Goal: Transaction & Acquisition: Purchase product/service

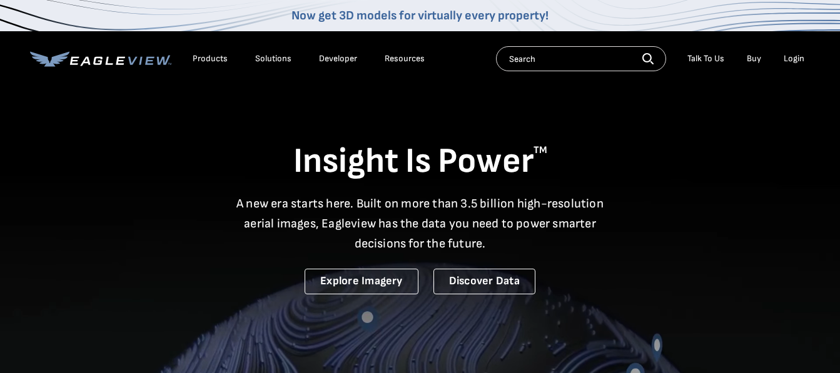
click at [785, 59] on div "Login" at bounding box center [794, 58] width 21 height 11
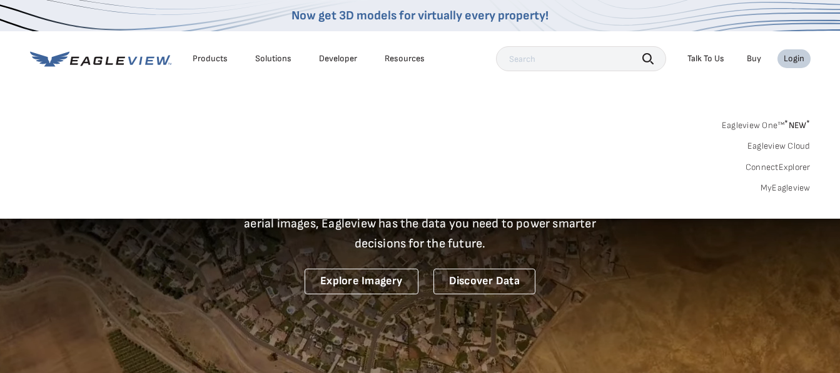
click at [799, 62] on div "Login" at bounding box center [794, 58] width 21 height 11
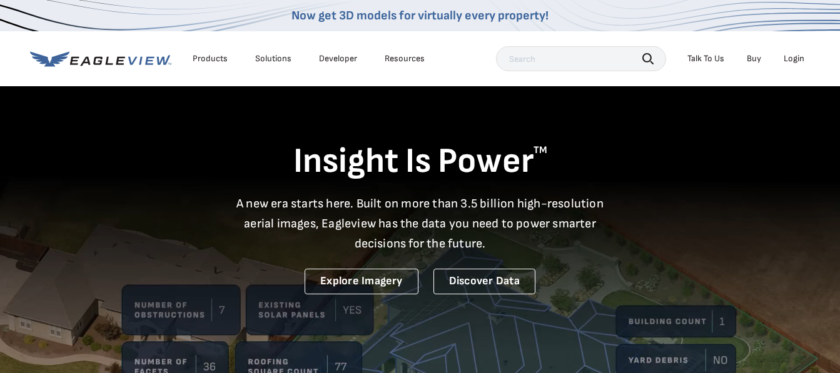
click at [796, 54] on div "Login" at bounding box center [794, 58] width 21 height 11
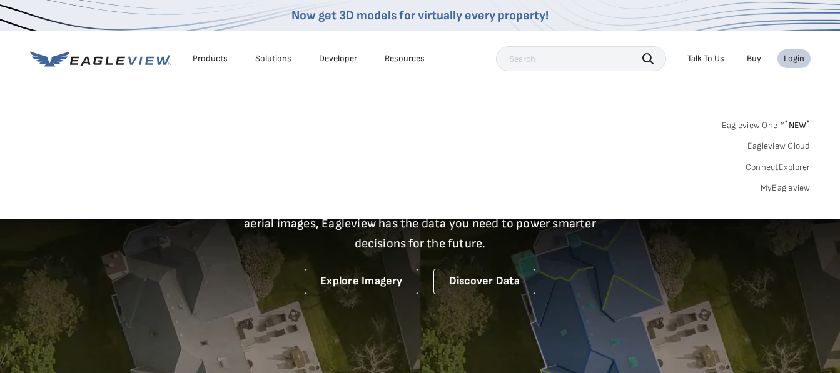
click at [795, 186] on link "MyEagleview" at bounding box center [786, 188] width 50 height 11
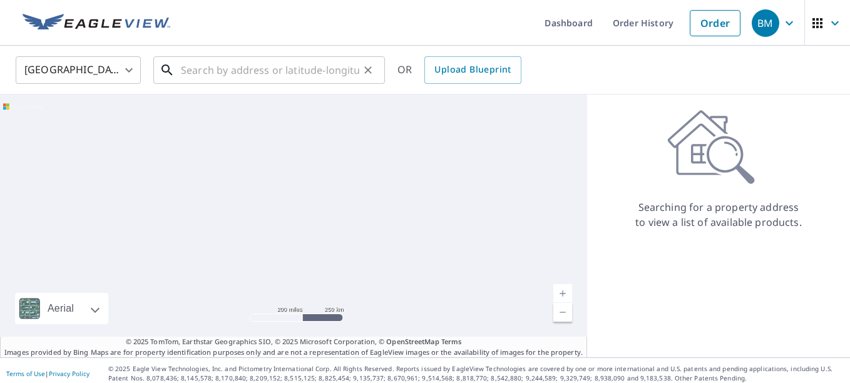
click at [285, 71] on input "text" at bounding box center [270, 70] width 178 height 35
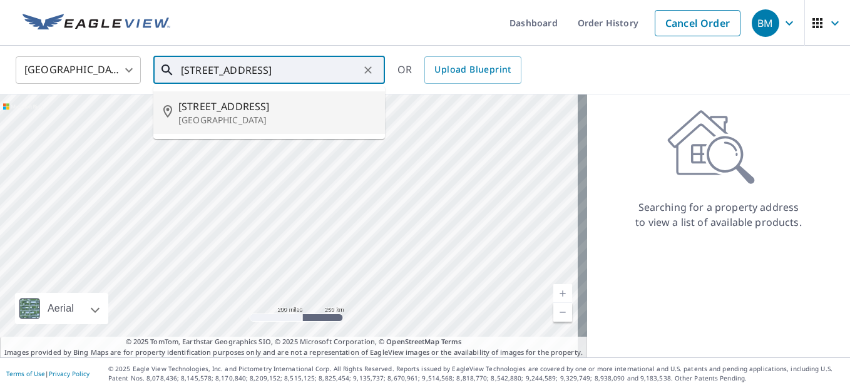
click at [244, 111] on span "52 Homesdale Ave" at bounding box center [276, 106] width 196 height 15
type input "52 Homesdale Ave Southington, CT 06489"
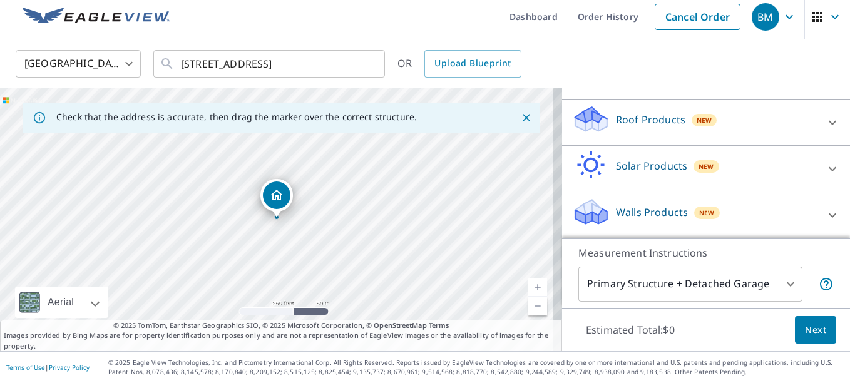
scroll to position [180, 0]
click at [633, 207] on p "Walls Products" at bounding box center [652, 212] width 72 height 15
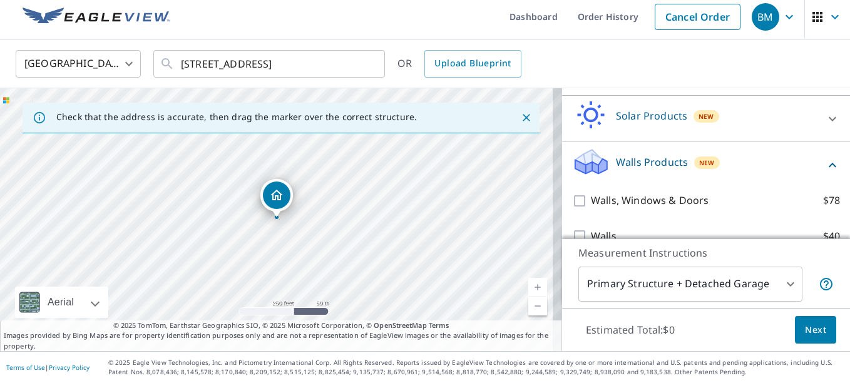
scroll to position [250, 0]
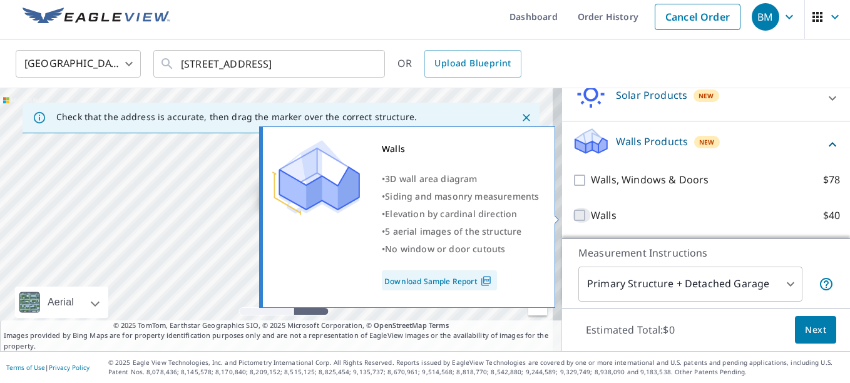
click at [572, 213] on input "Walls $40" at bounding box center [581, 215] width 19 height 15
checkbox input "true"
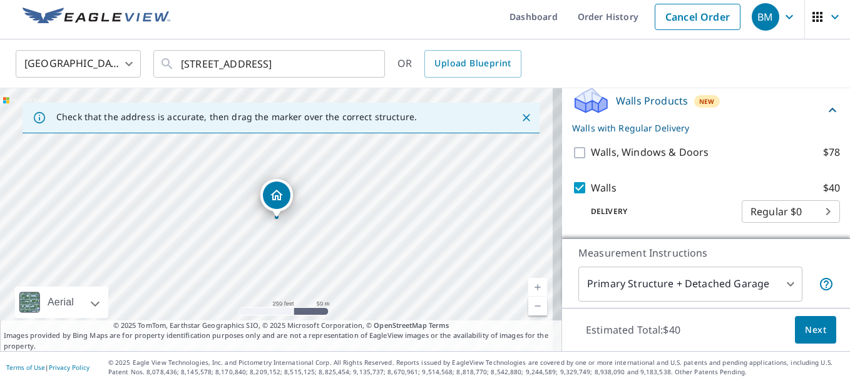
scroll to position [291, 0]
click at [805, 333] on span "Next" at bounding box center [815, 330] width 21 height 16
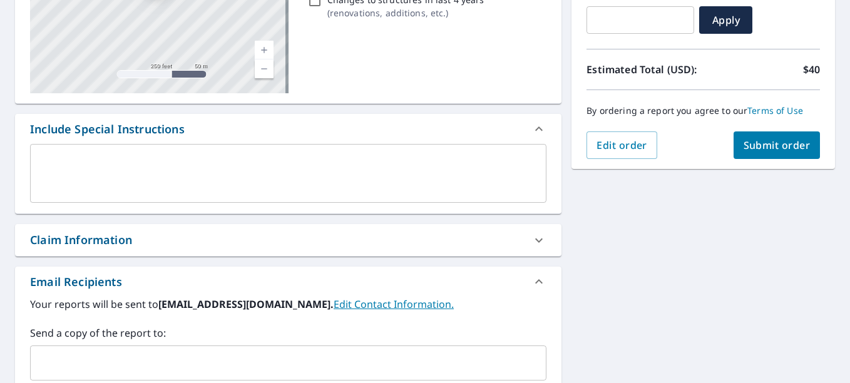
scroll to position [69, 0]
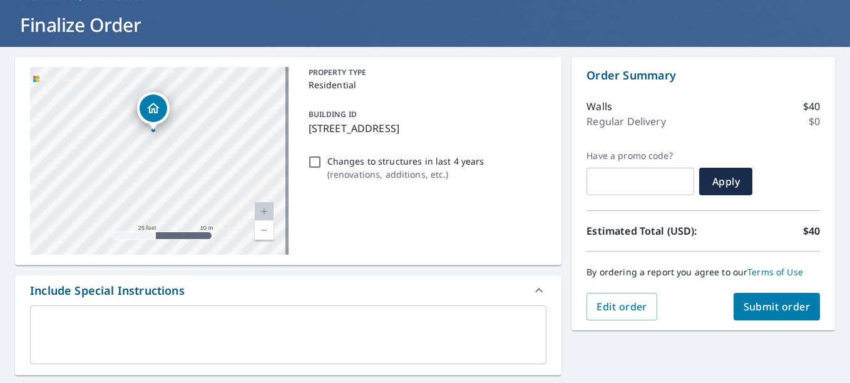
drag, startPoint x: 151, startPoint y: 108, endPoint x: 149, endPoint y: 171, distance: 63.2
click at [149, 171] on div "52 Homesdale Ave Southington, CT 06489" at bounding box center [159, 161] width 258 height 188
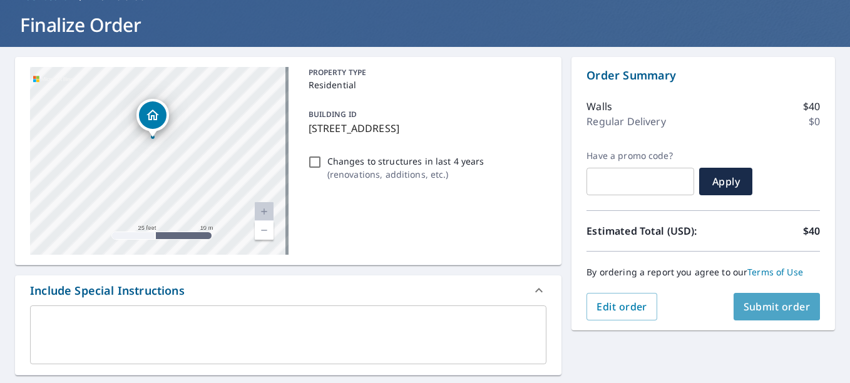
click at [799, 304] on span "Submit order" at bounding box center [776, 307] width 67 height 14
